Goal: Information Seeking & Learning: Learn about a topic

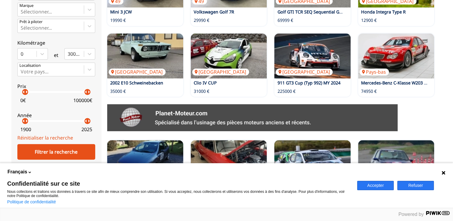
scroll to position [150, 0]
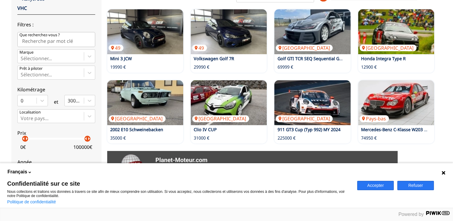
click at [58, 40] on input "Que recherchez-vous ?" at bounding box center [56, 39] width 78 height 15
type input "peugeot 205 gti"
click at [88, 56] on icon at bounding box center [90, 56] width 4 height 2
click at [22, 56] on input "Marque Sélectionner..." at bounding box center [21, 58] width 1 height 5
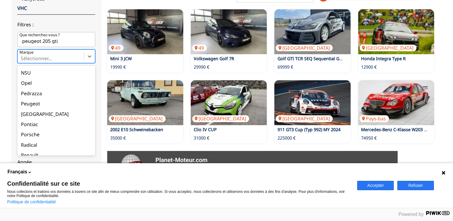
scroll to position [599, 0]
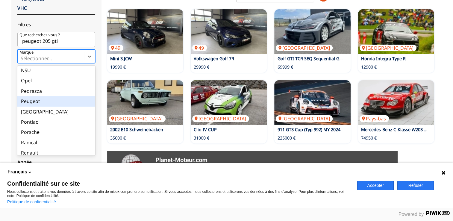
click at [33, 100] on div "Peugeot" at bounding box center [56, 101] width 78 height 10
click at [22, 61] on input "Marque option Peugeot focused, 62 of 90. 90 results available. Use Up and Down …" at bounding box center [21, 58] width 1 height 5
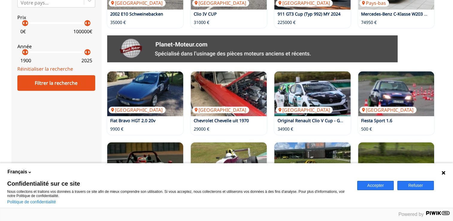
scroll to position [270, 0]
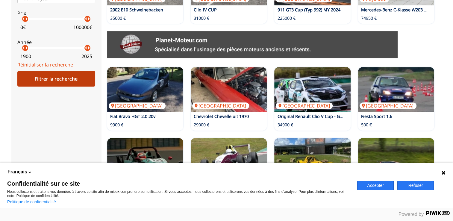
click at [62, 80] on div "Filtrer la recherche" at bounding box center [56, 79] width 78 height 16
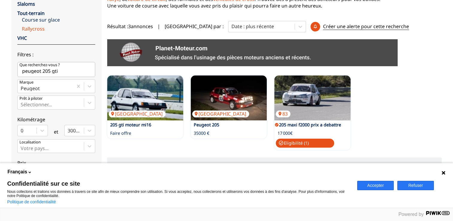
scroll to position [154, 0]
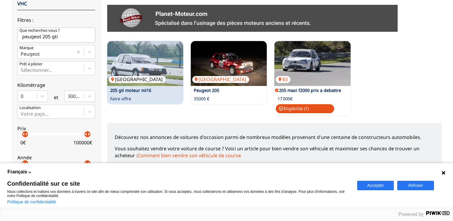
click at [139, 64] on img at bounding box center [145, 63] width 76 height 45
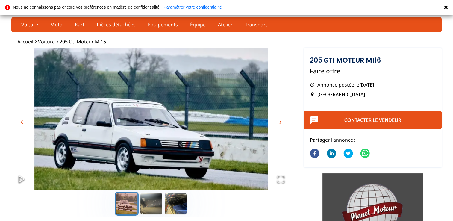
scroll to position [30, 0]
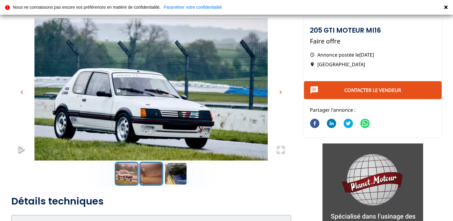
click at [156, 175] on button "Go to Slide 2" at bounding box center [151, 174] width 24 height 24
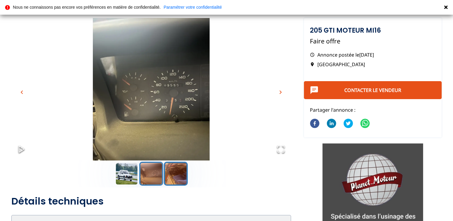
click at [172, 173] on button "Go to Slide 3" at bounding box center [176, 174] width 24 height 24
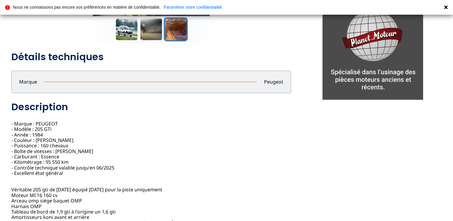
scroll to position [180, 0]
